Goal: Task Accomplishment & Management: Use online tool/utility

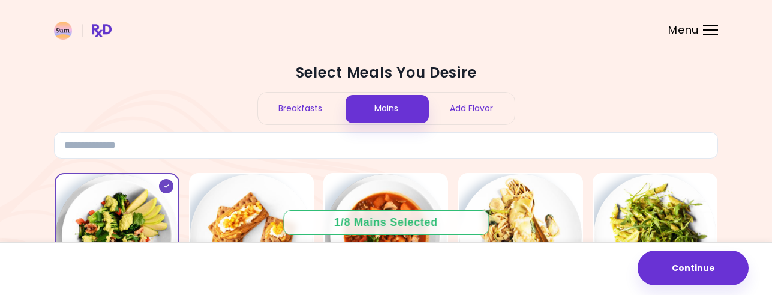
click at [301, 104] on div "Breakfasts" at bounding box center [301, 108] width 86 height 32
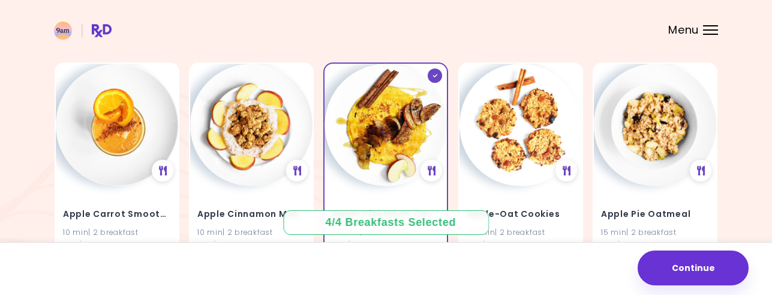
scroll to position [91, 0]
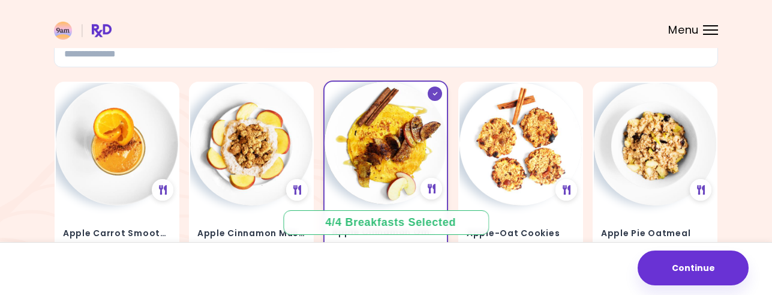
click at [432, 94] on icon at bounding box center [434, 94] width 5 height 4
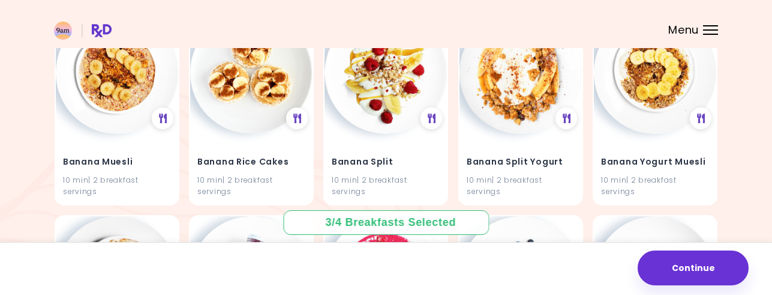
scroll to position [781, 0]
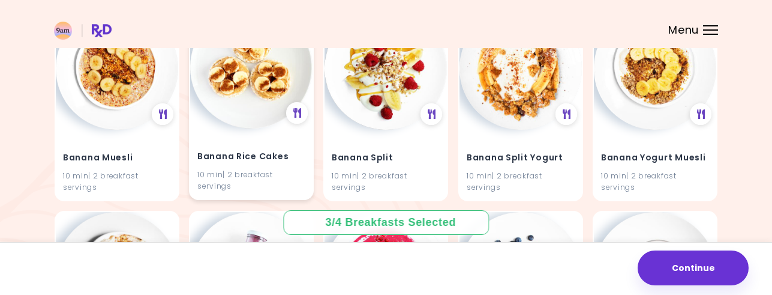
click at [251, 116] on img at bounding box center [251, 67] width 122 height 122
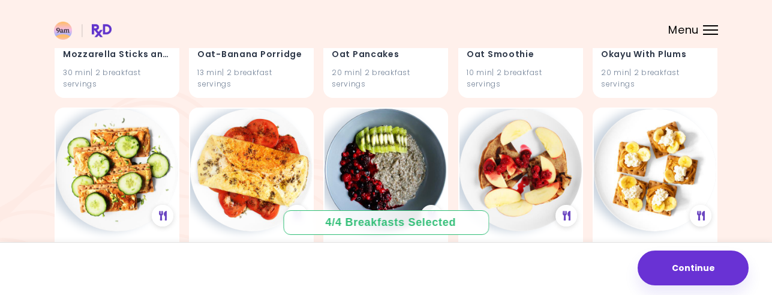
scroll to position [4035, 0]
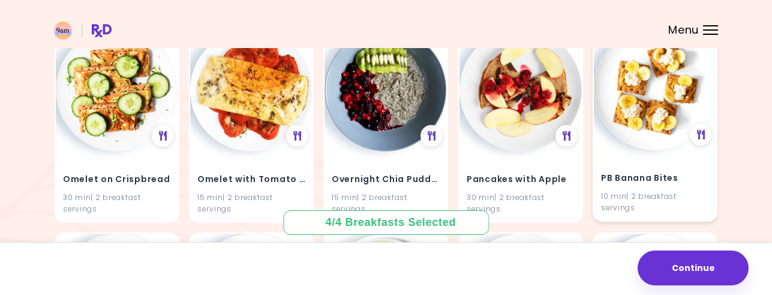
click at [636, 172] on h4 "PB Banana Bites" at bounding box center [655, 178] width 108 height 19
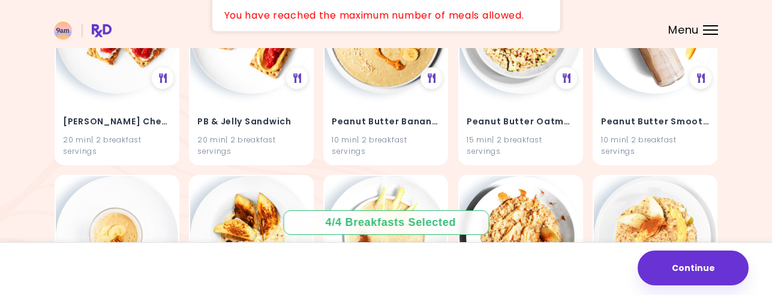
scroll to position [4399, 0]
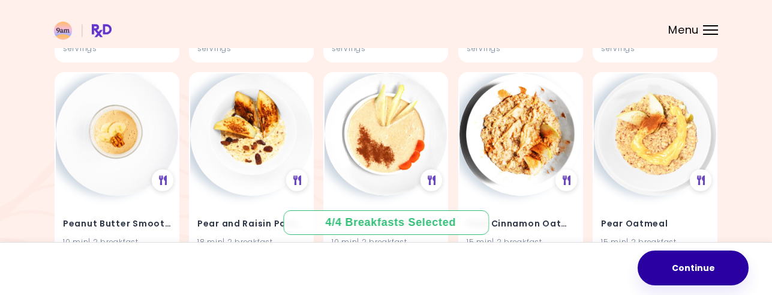
click at [681, 260] on button "Continue" at bounding box center [693, 267] width 111 height 35
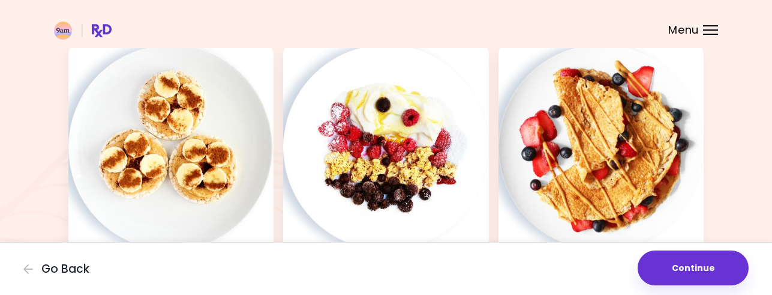
scroll to position [71, 0]
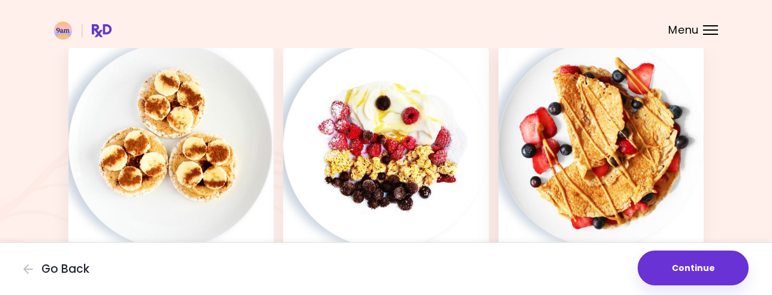
click at [587, 115] on img at bounding box center [600, 143] width 205 height 205
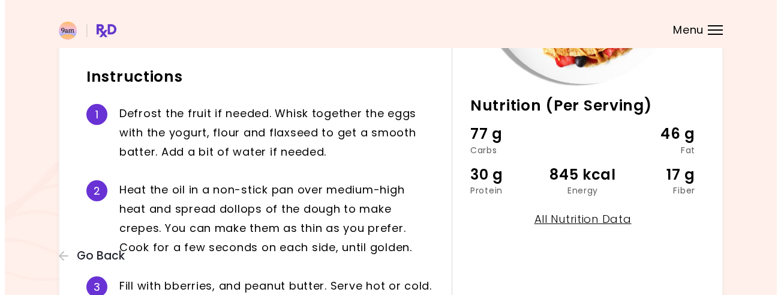
scroll to position [278, 0]
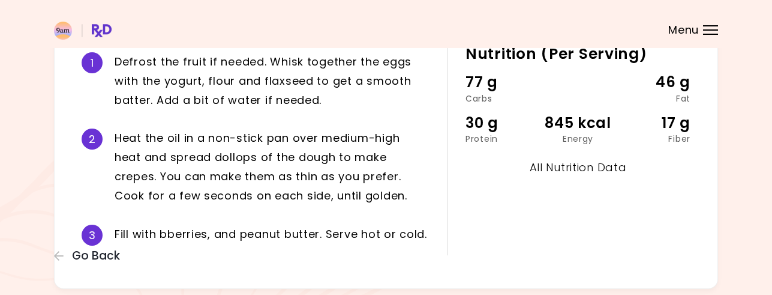
click at [565, 165] on link "All Nutrition Data" at bounding box center [578, 167] width 97 height 15
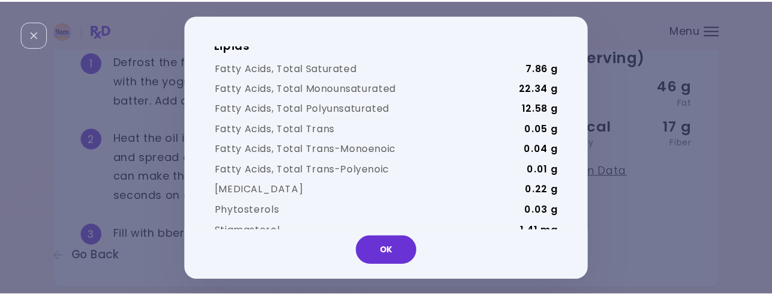
scroll to position [1576, 0]
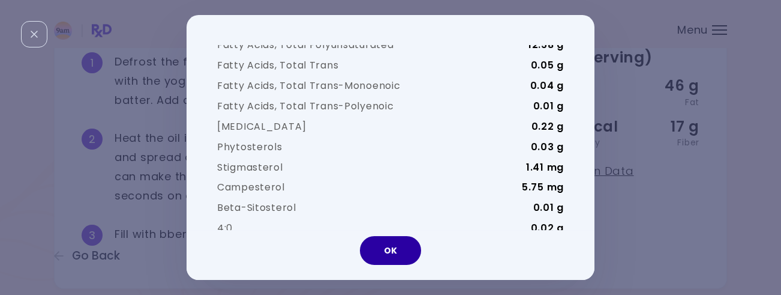
click at [396, 240] on button "OK" at bounding box center [390, 250] width 61 height 29
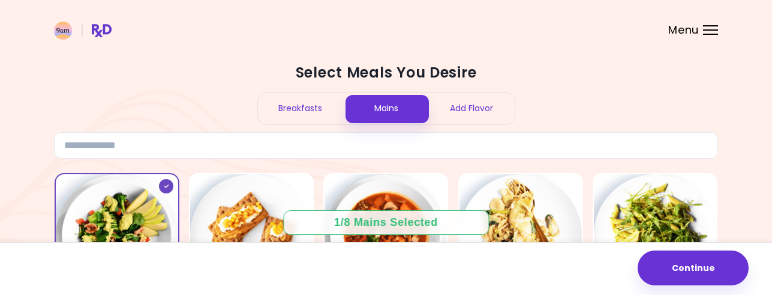
click at [295, 106] on div "Breakfasts" at bounding box center [301, 108] width 86 height 32
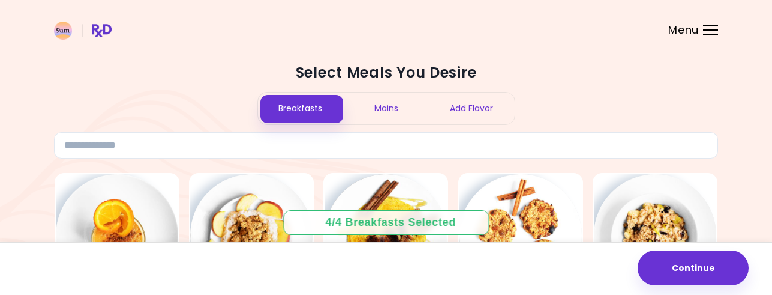
click at [705, 33] on div "Menu" at bounding box center [710, 30] width 15 height 10
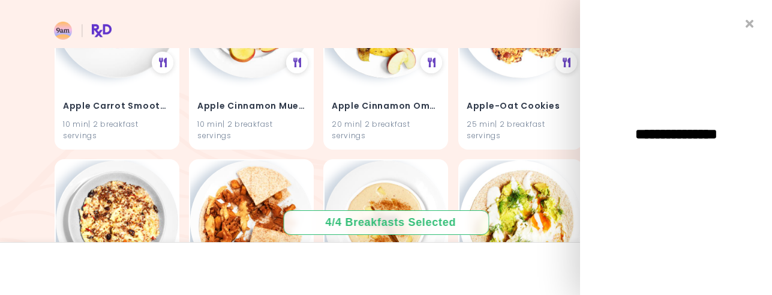
scroll to position [221, 0]
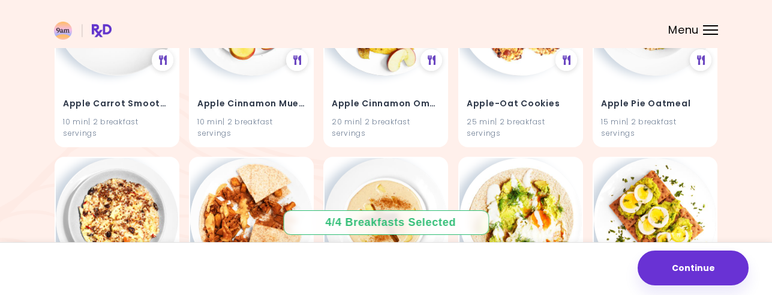
drag, startPoint x: 768, startPoint y: 87, endPoint x: 768, endPoint y: 103, distance: 15.6
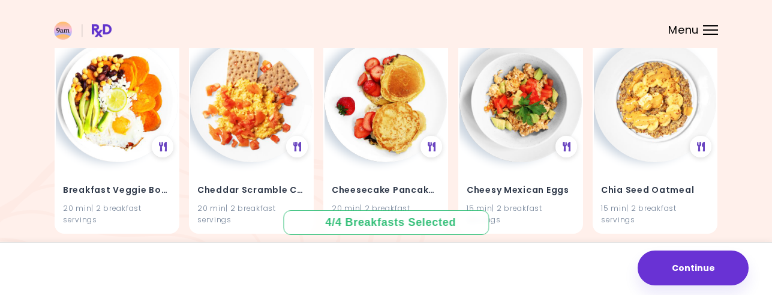
scroll to position [1467, 0]
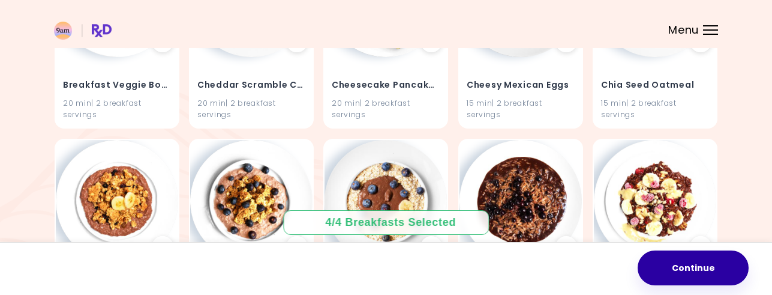
click at [675, 260] on button "Continue" at bounding box center [693, 267] width 111 height 35
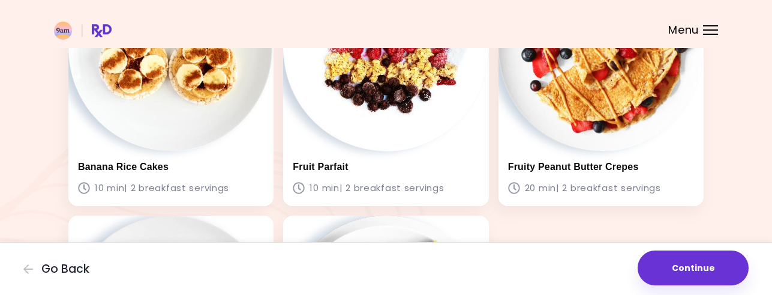
scroll to position [137, 0]
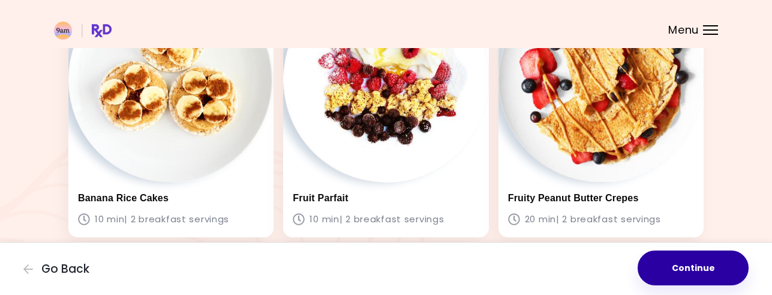
click at [694, 256] on button "Continue" at bounding box center [693, 267] width 111 height 35
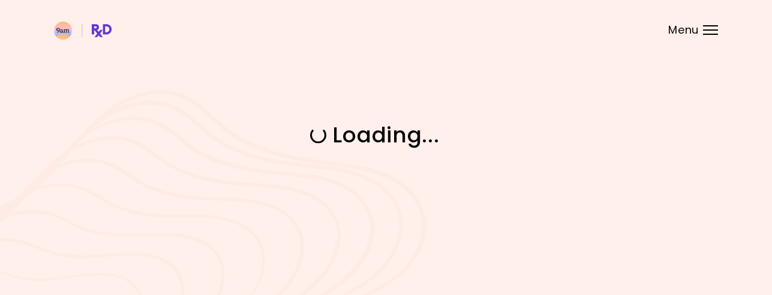
scroll to position [0, 0]
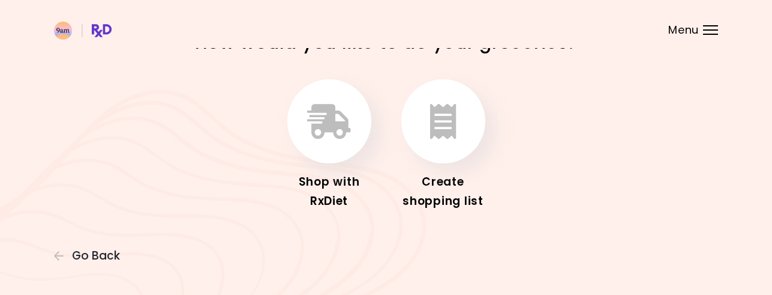
scroll to position [40, 0]
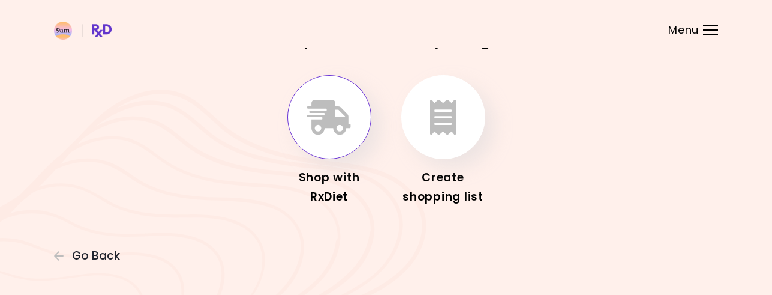
click at [352, 123] on button "button" at bounding box center [329, 117] width 84 height 84
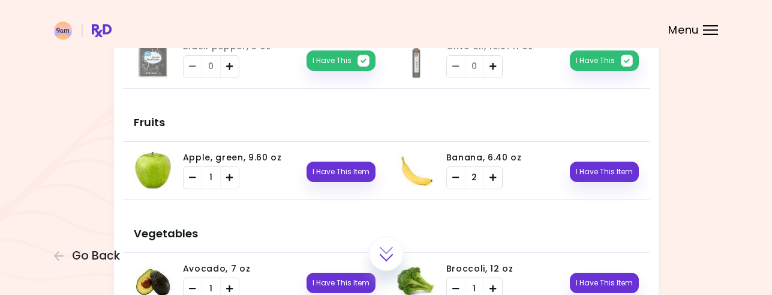
scroll to position [215, 0]
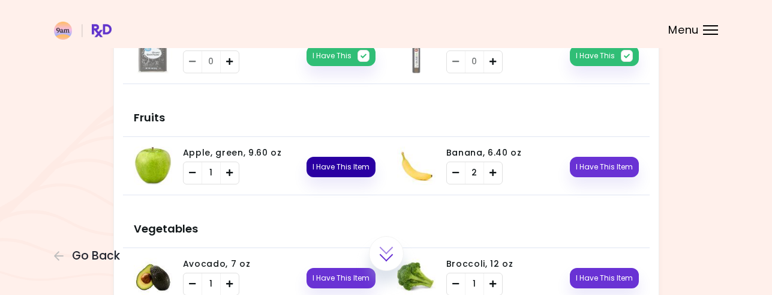
click at [349, 164] on button "I Have This Item" at bounding box center [341, 167] width 69 height 20
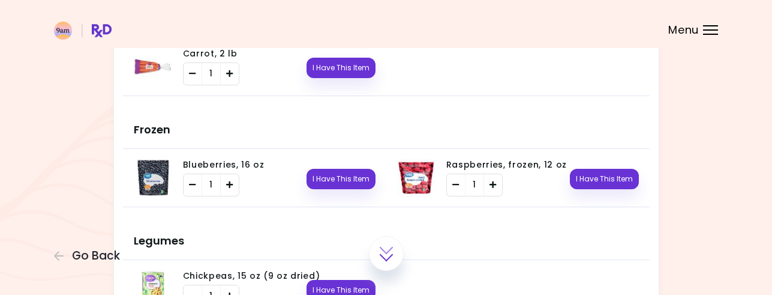
scroll to position [488, 0]
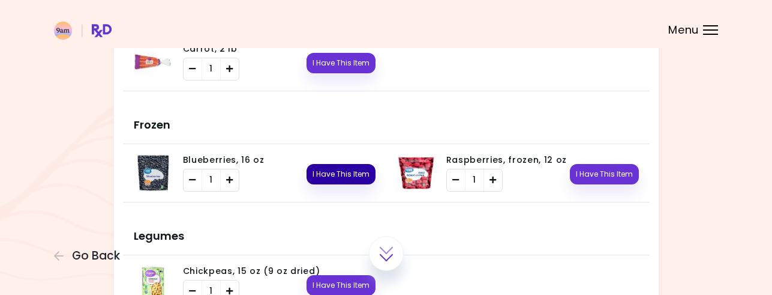
click at [344, 167] on button "I Have This Item" at bounding box center [341, 174] width 69 height 20
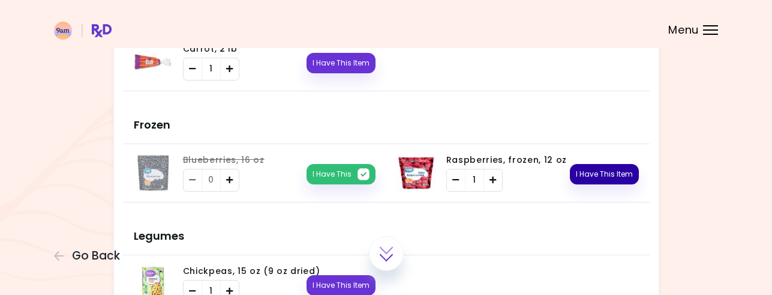
click at [572, 167] on button "I Have This Item" at bounding box center [604, 174] width 69 height 20
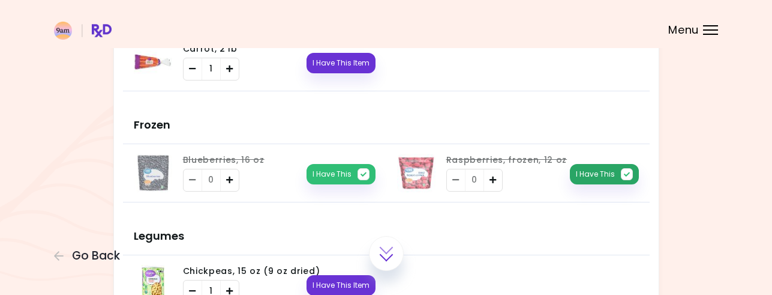
click at [602, 170] on button "I Have This" at bounding box center [604, 174] width 69 height 20
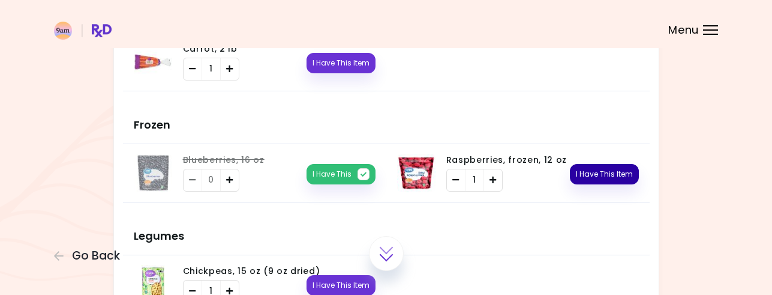
click at [622, 171] on button "I Have This Item" at bounding box center [604, 174] width 69 height 20
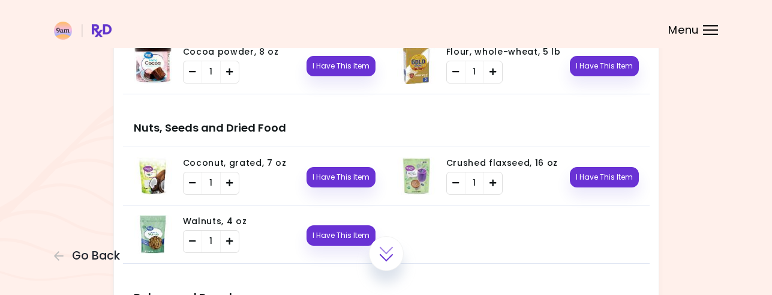
scroll to position [934, 0]
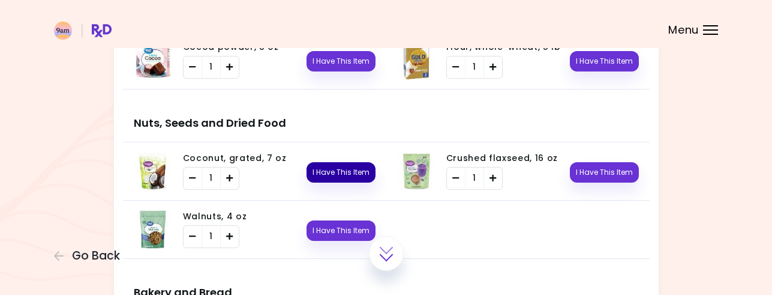
click at [340, 172] on button "I Have This Item" at bounding box center [341, 172] width 69 height 20
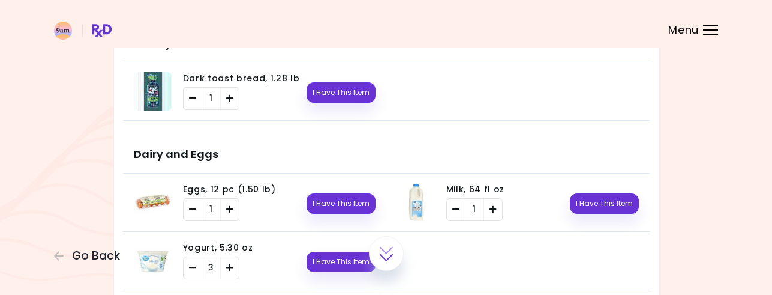
scroll to position [1216, 0]
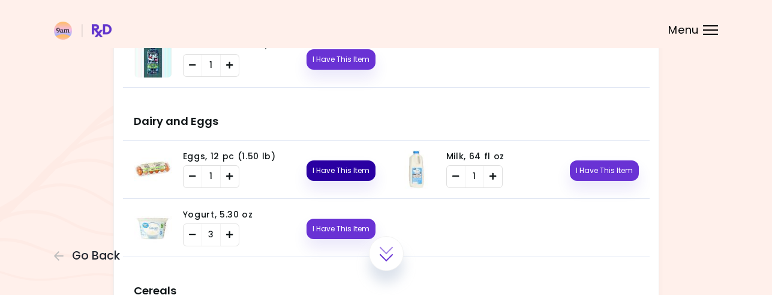
click at [358, 170] on button "I Have This Item" at bounding box center [341, 170] width 69 height 20
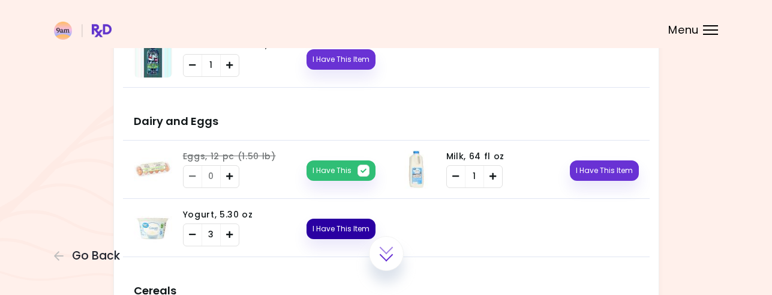
click at [340, 222] on button "I Have This Item" at bounding box center [341, 228] width 69 height 20
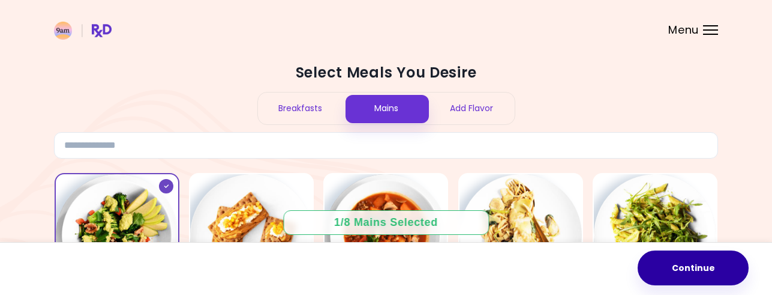
click at [684, 268] on button "Continue" at bounding box center [693, 267] width 111 height 35
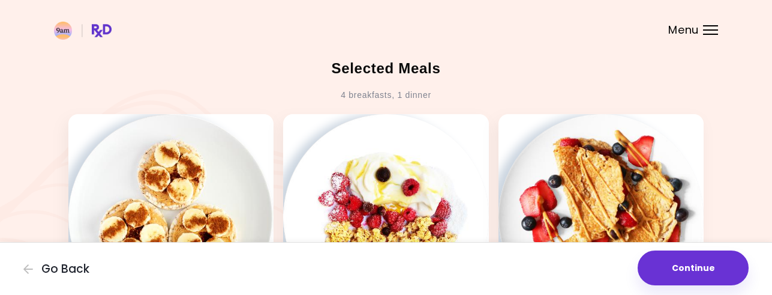
click at [684, 268] on button "Continue" at bounding box center [693, 267] width 111 height 35
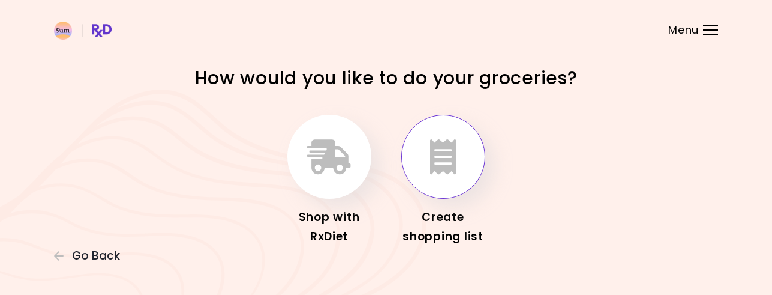
click at [440, 156] on icon "button" at bounding box center [443, 156] width 26 height 35
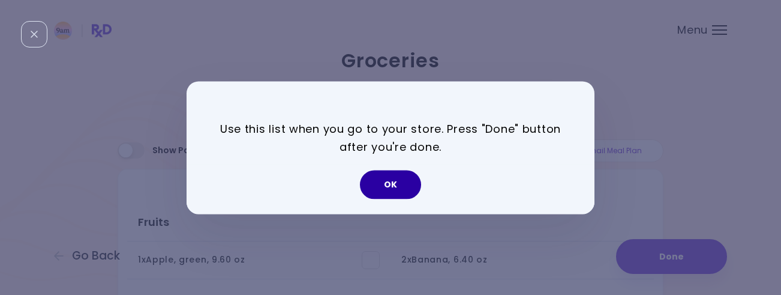
click at [395, 182] on button "OK" at bounding box center [390, 184] width 61 height 29
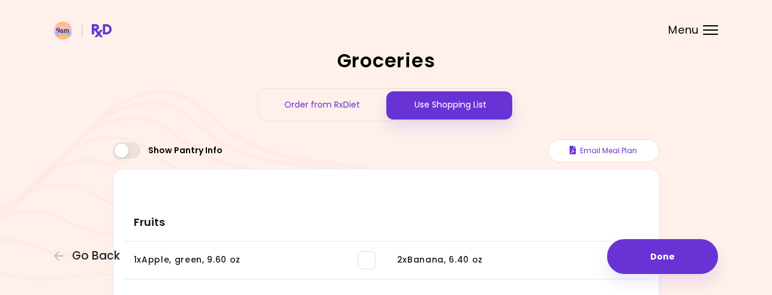
click at [127, 151] on span at bounding box center [126, 150] width 27 height 16
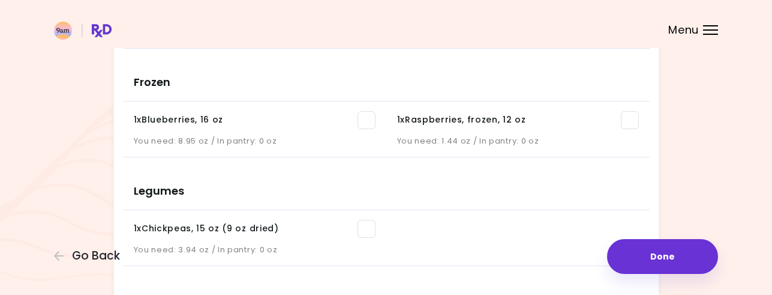
scroll to position [416, 0]
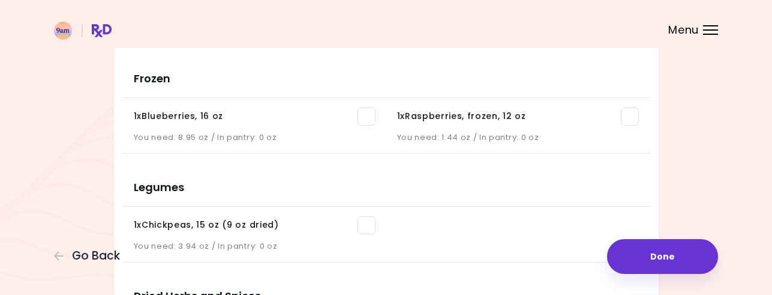
click at [364, 115] on span at bounding box center [367, 116] width 18 height 18
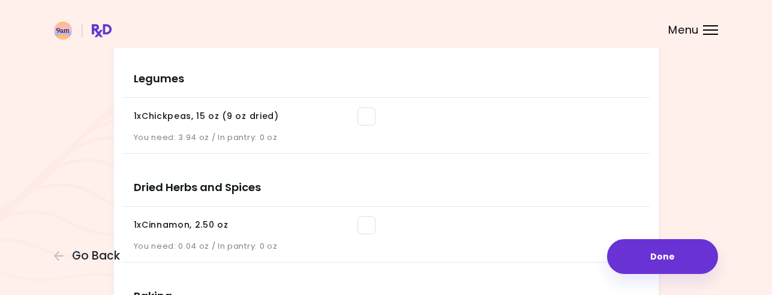
drag, startPoint x: 771, startPoint y: 95, endPoint x: 760, endPoint y: 65, distance: 32.1
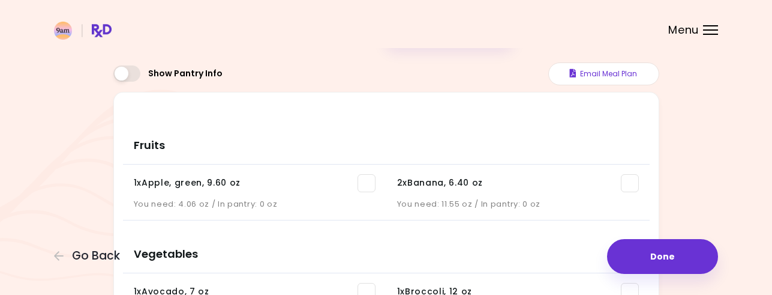
scroll to position [57, 0]
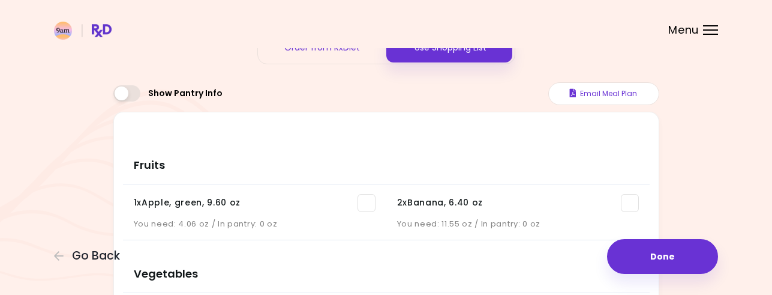
click at [136, 203] on div "1 x Apple, green , 9.60 oz" at bounding box center [187, 203] width 107 height 12
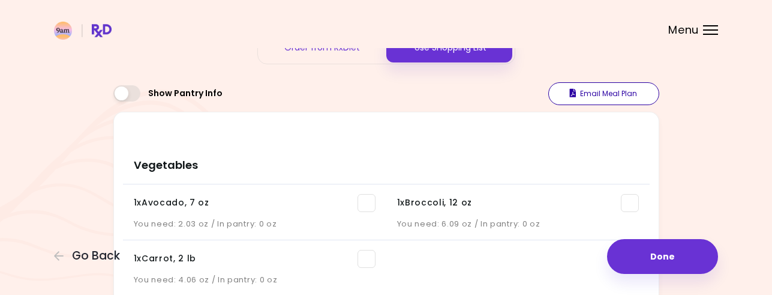
click at [611, 91] on button "Email Meal Plan" at bounding box center [603, 93] width 111 height 23
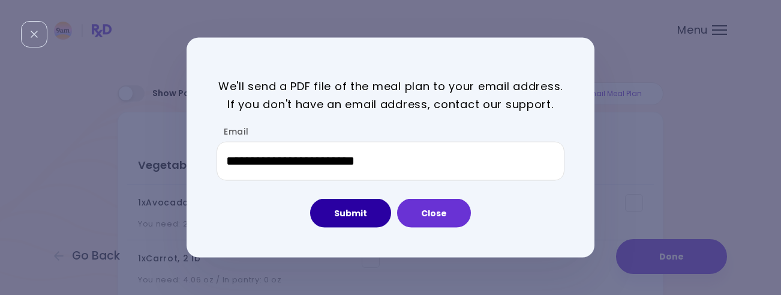
click at [344, 206] on button "Submit" at bounding box center [350, 213] width 81 height 29
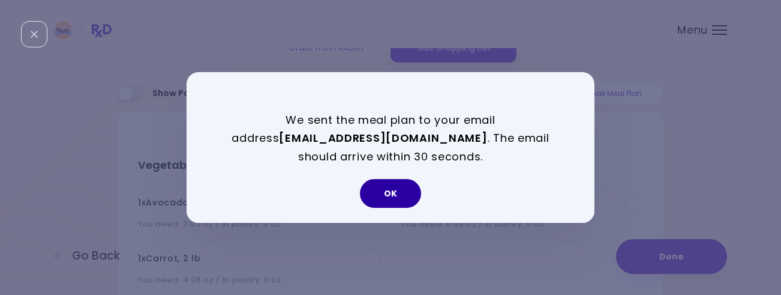
click at [382, 199] on button "OK" at bounding box center [390, 193] width 61 height 29
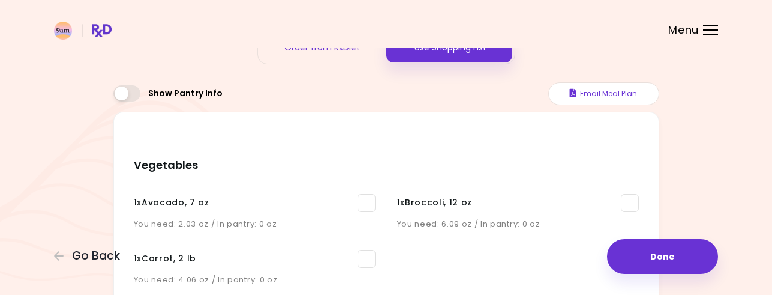
scroll to position [0, 0]
